Goal: Transaction & Acquisition: Book appointment/travel/reservation

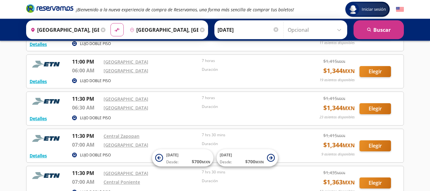
scroll to position [692, 0]
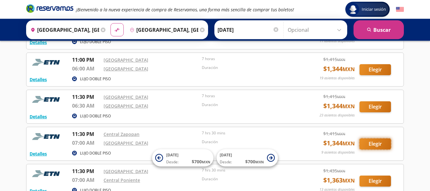
click at [378, 144] on button "Elegir" at bounding box center [376, 144] width 32 height 11
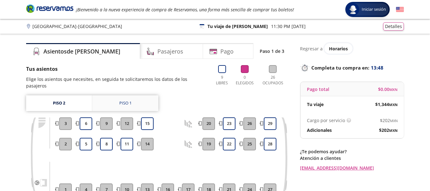
click at [119, 100] on div "Piso 1" at bounding box center [125, 103] width 12 height 6
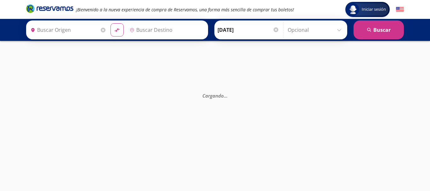
type input "[GEOGRAPHIC_DATA], [GEOGRAPHIC_DATA]"
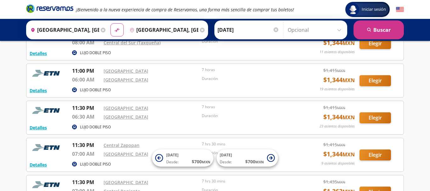
scroll to position [684, 0]
